Goal: Check status: Check status

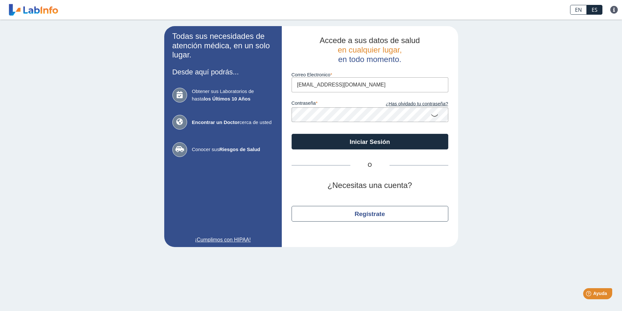
type input "[EMAIL_ADDRESS][DOMAIN_NAME]"
click at [291, 134] on button "Iniciar Sesión" at bounding box center [369, 142] width 157 height 16
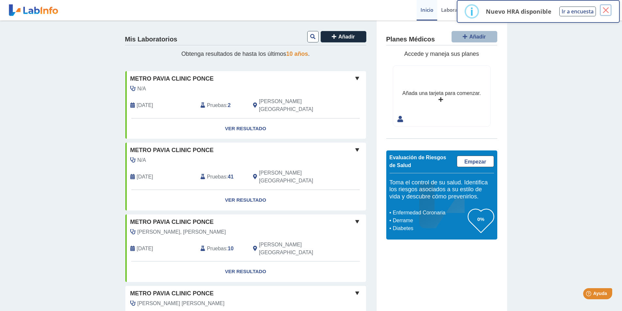
click at [606, 11] on button "×" at bounding box center [605, 10] width 12 height 12
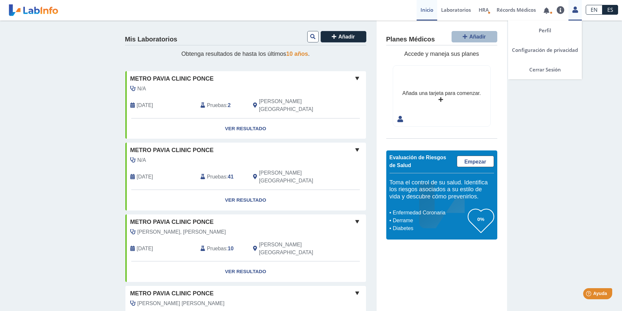
click at [575, 11] on icon at bounding box center [575, 9] width 6 height 5
click at [550, 27] on link "Perfil" at bounding box center [545, 31] width 74 height 20
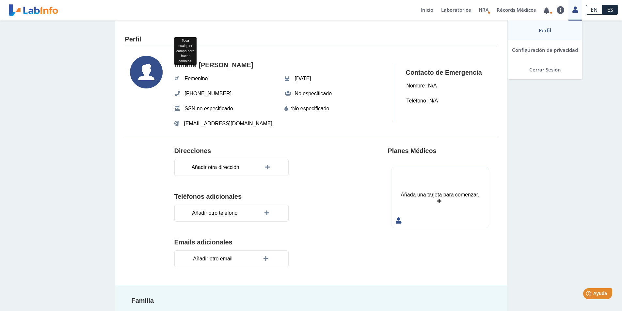
click at [549, 31] on link "Perfil" at bounding box center [545, 31] width 74 height 20
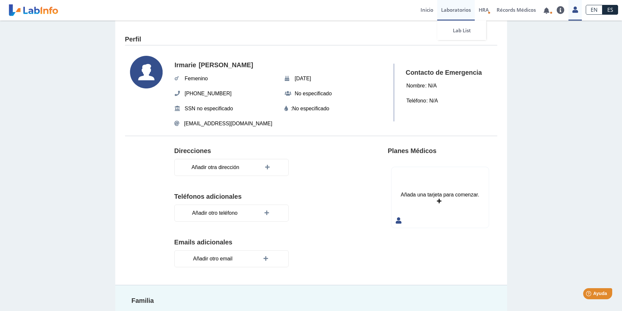
click at [458, 10] on link "Laboratorios" at bounding box center [456, 10] width 38 height 21
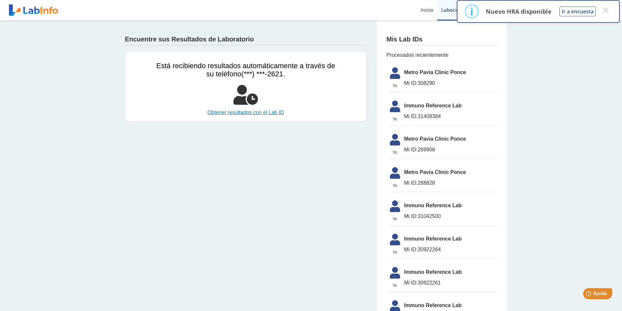
click at [259, 114] on link "Obtener resultados con el Lab ID" at bounding box center [245, 113] width 179 height 8
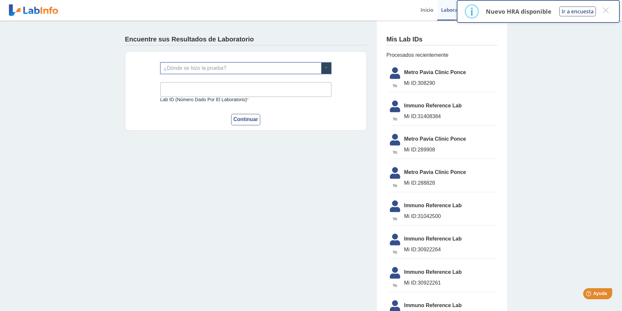
click at [325, 65] on span at bounding box center [326, 68] width 10 height 11
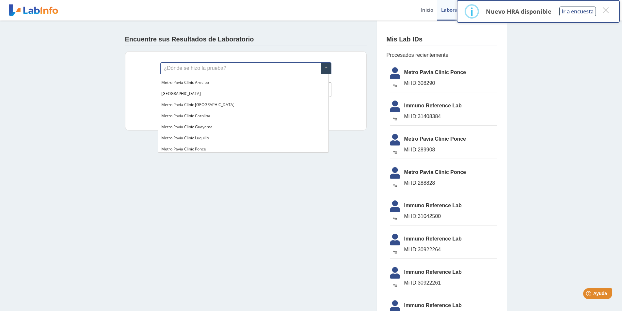
scroll to position [457, 0]
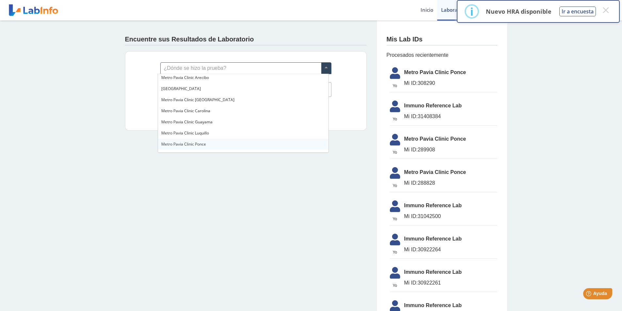
click at [188, 143] on span "Metro Pavia Clinic Ponce" at bounding box center [183, 144] width 45 height 6
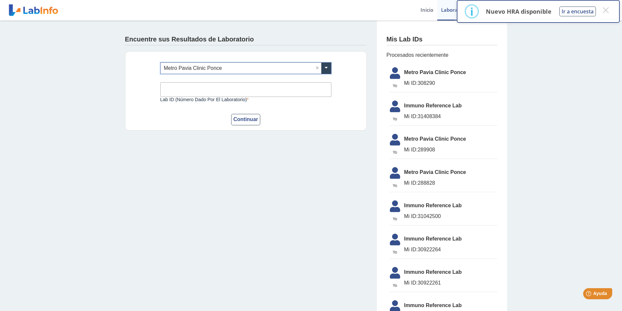
click at [205, 87] on input "Lab ID (número dado por el laboratorio)" at bounding box center [245, 89] width 171 height 15
type input "308290"
click at [237, 116] on button "Continuar" at bounding box center [245, 119] width 29 height 11
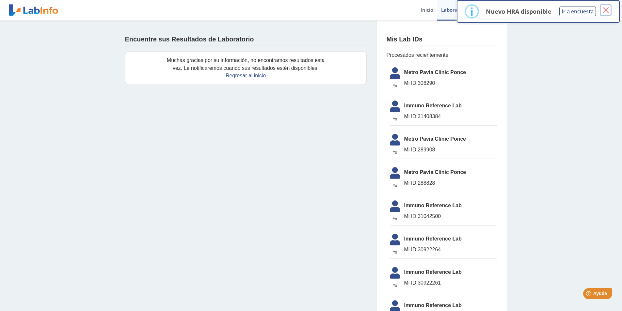
click at [604, 9] on button "×" at bounding box center [605, 10] width 12 height 12
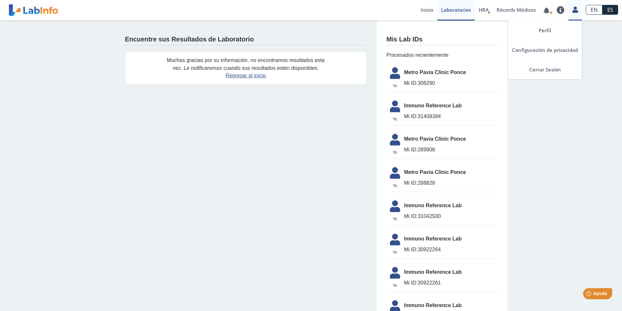
click at [575, 12] on icon at bounding box center [575, 9] width 6 height 5
click at [552, 29] on link "Perfil" at bounding box center [545, 31] width 74 height 20
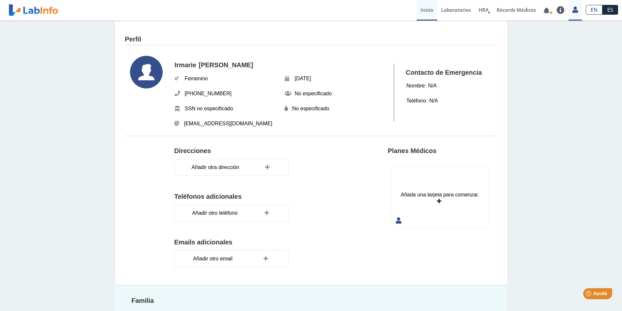
click at [429, 12] on link "Inicio" at bounding box center [426, 10] width 21 height 21
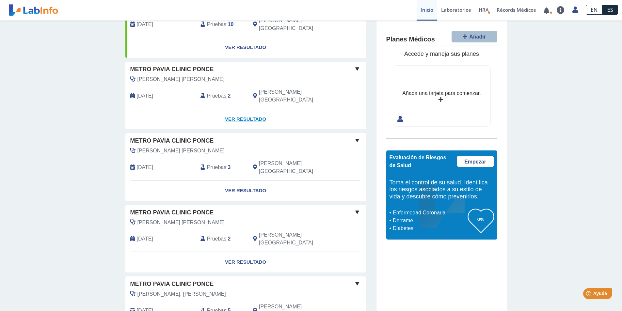
scroll to position [226, 0]
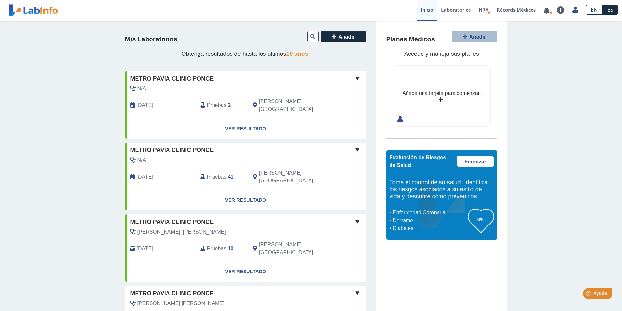
scroll to position [98, 0]
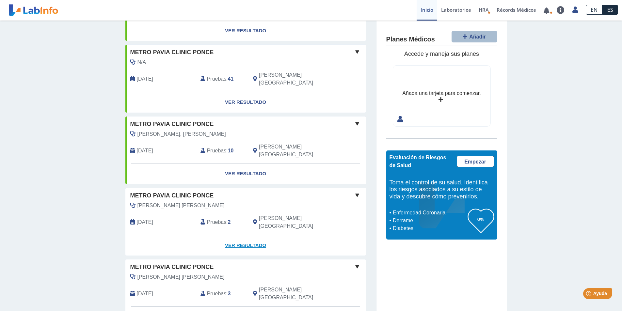
click at [243, 235] on link "Ver Resultado" at bounding box center [245, 245] width 240 height 21
